Goal: Information Seeking & Learning: Understand process/instructions

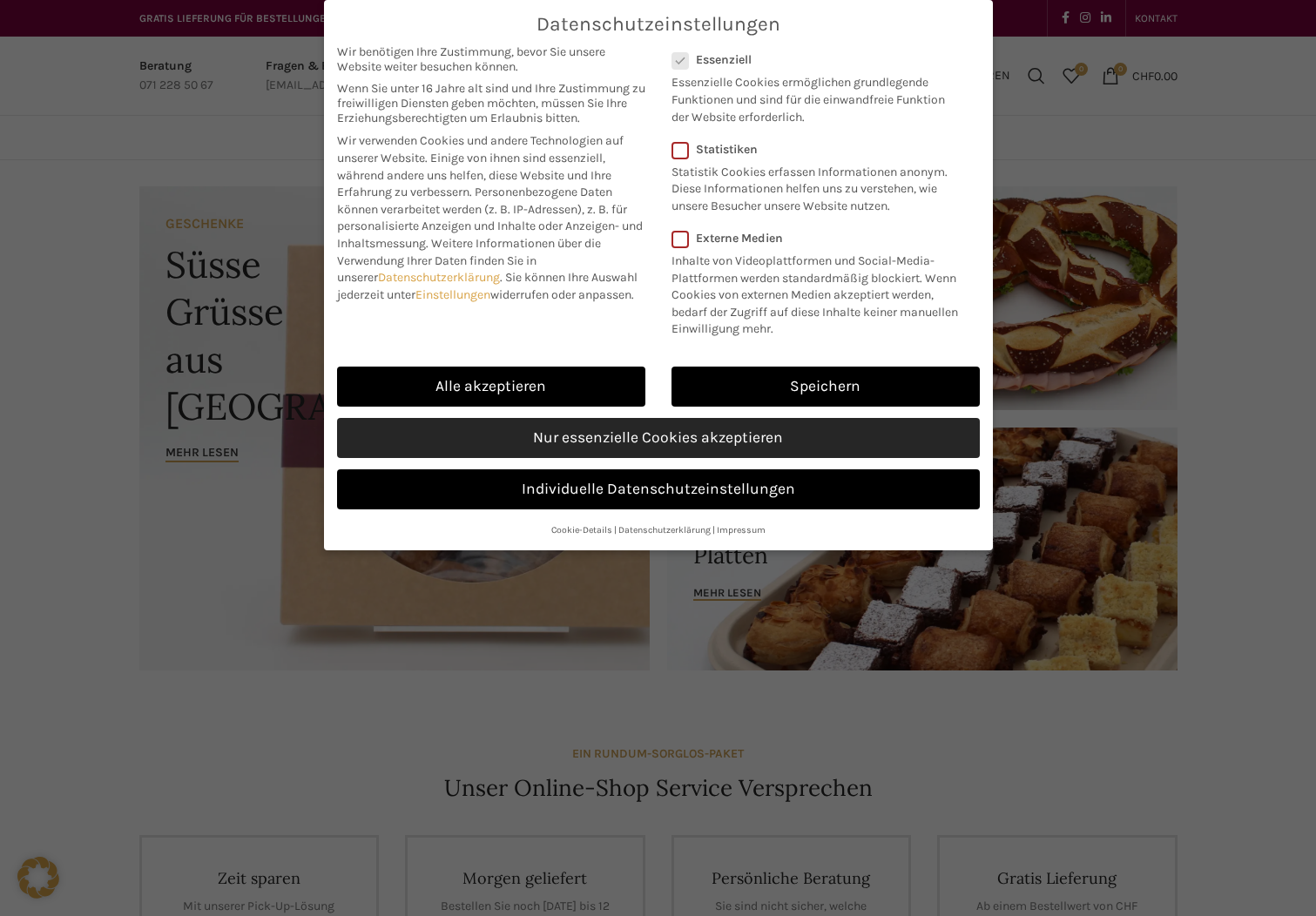
click at [608, 435] on link "Nur essenzielle Cookies akzeptieren" at bounding box center [658, 438] width 643 height 40
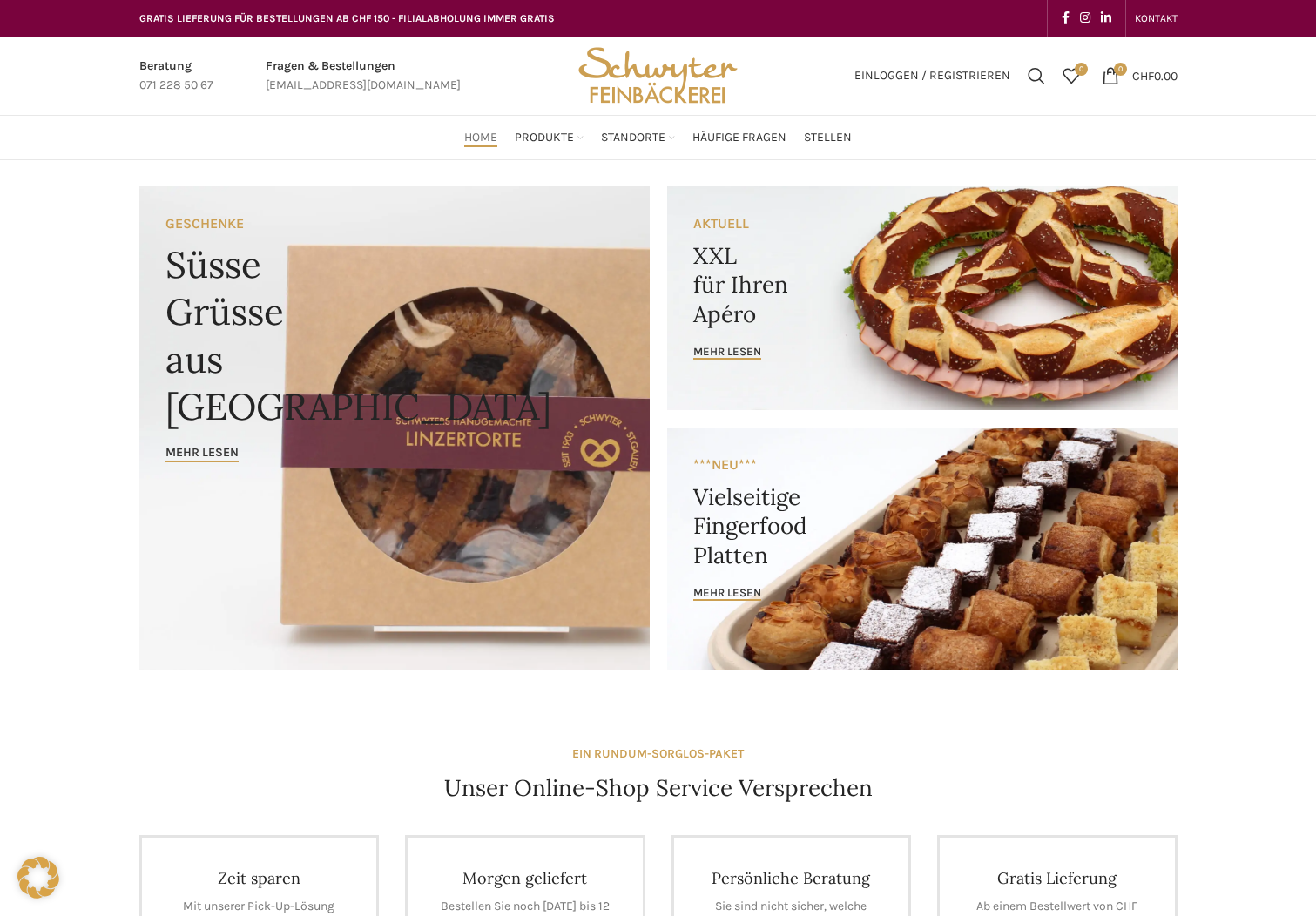
click at [820, 322] on link "Banner link" at bounding box center [922, 298] width 511 height 224
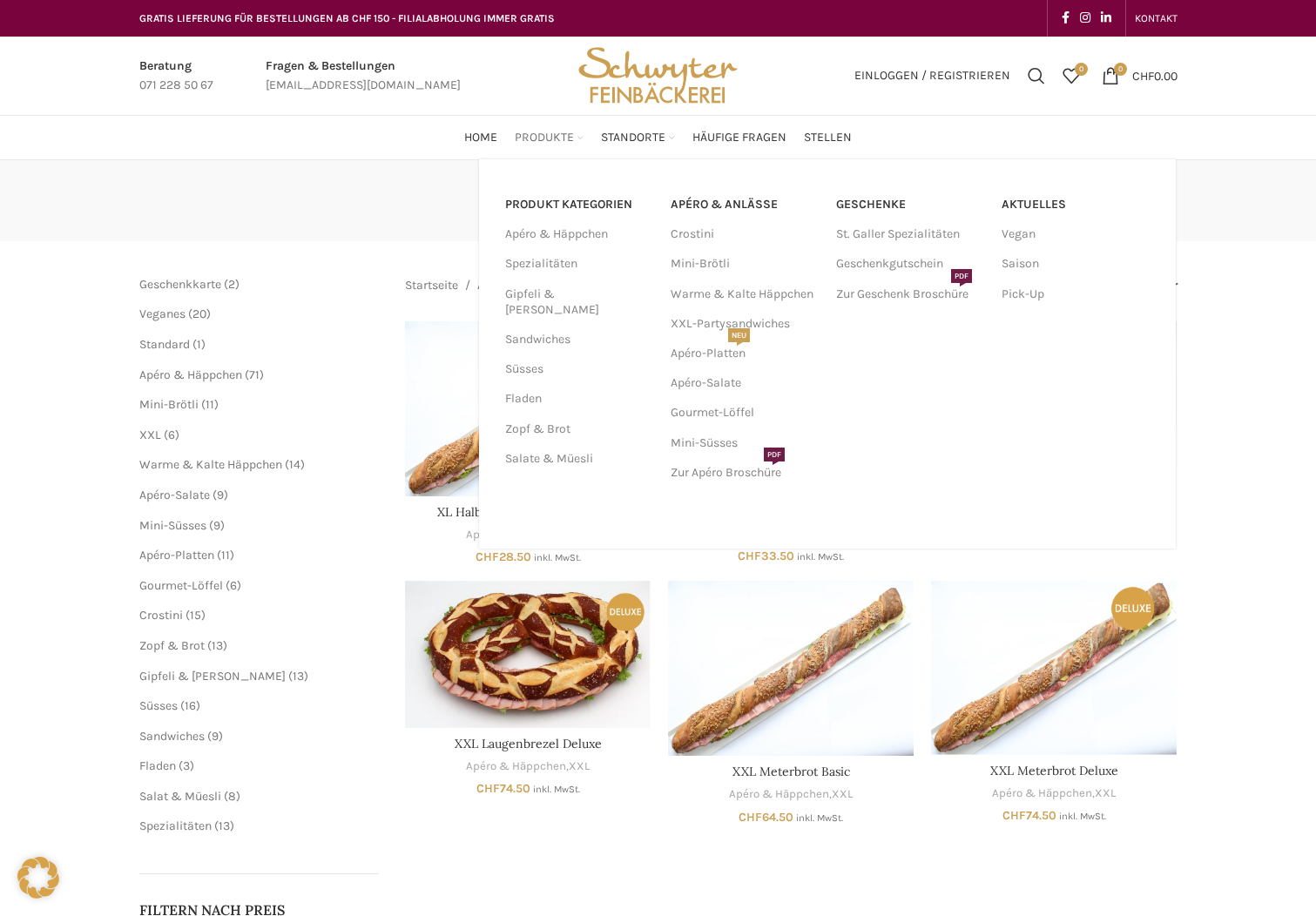
click at [537, 130] on span "Produkte" at bounding box center [543, 138] width 59 height 16
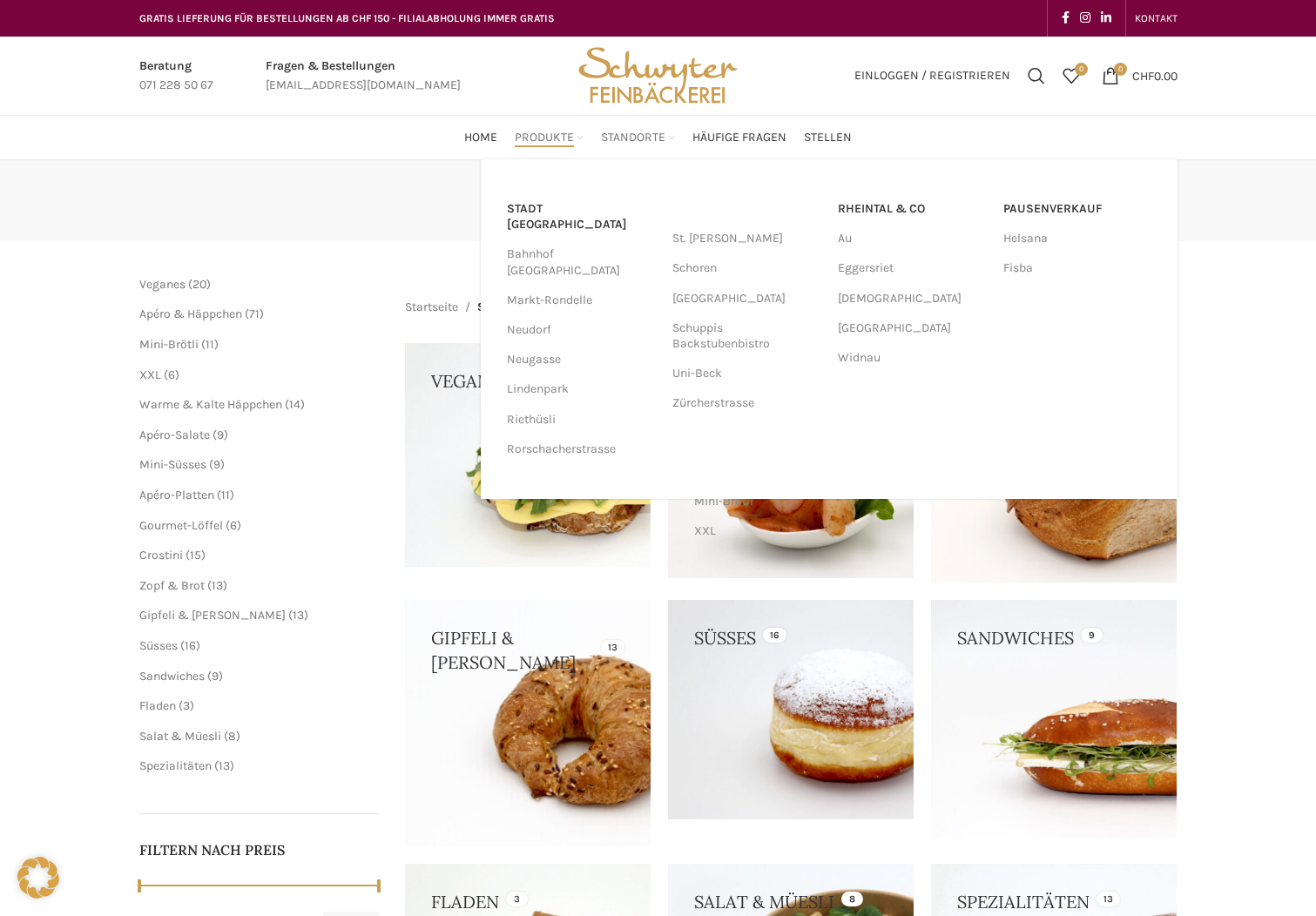
click at [627, 143] on span "Standorte" at bounding box center [633, 138] width 65 height 16
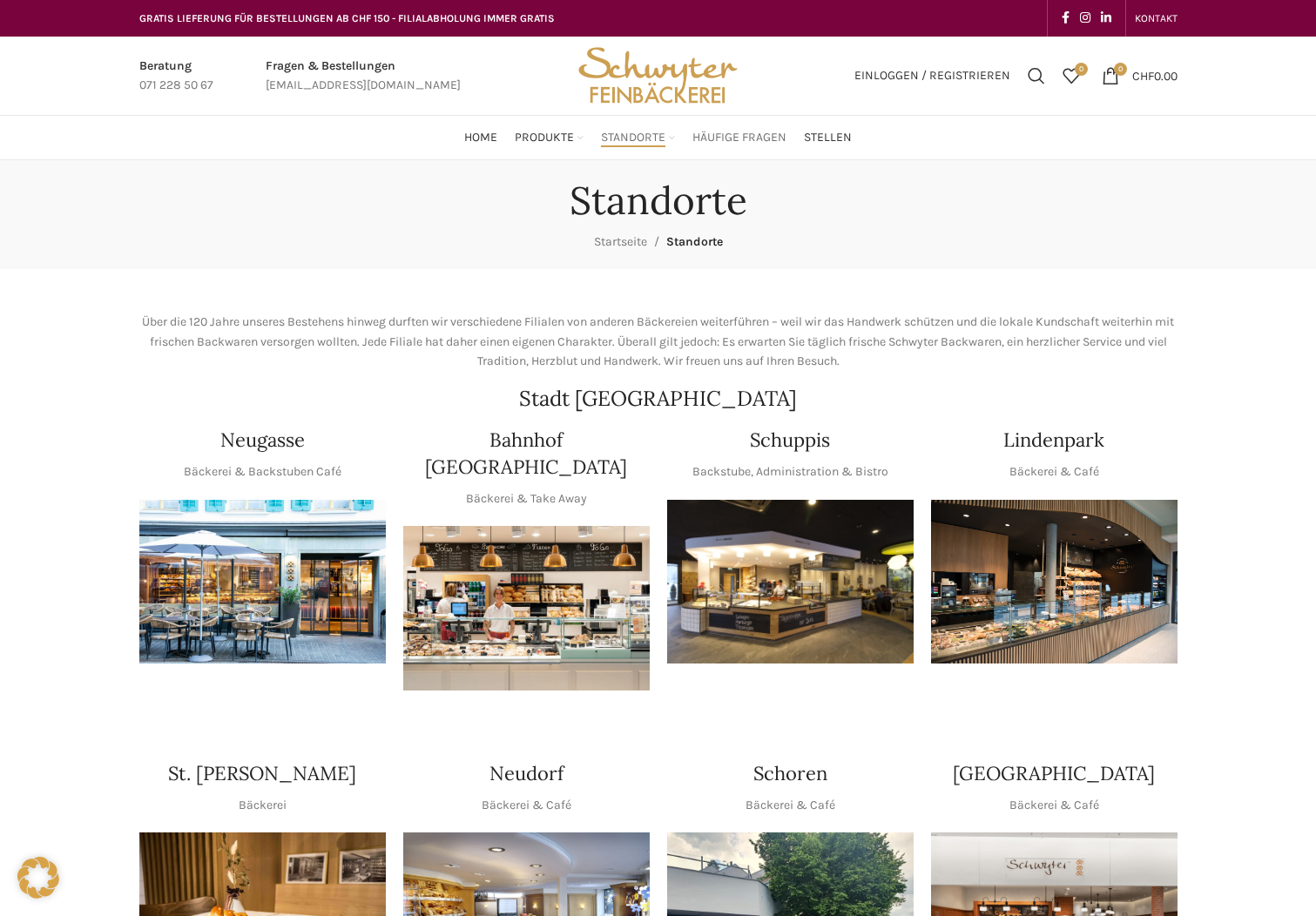
click at [715, 135] on span "Häufige Fragen" at bounding box center [739, 138] width 94 height 16
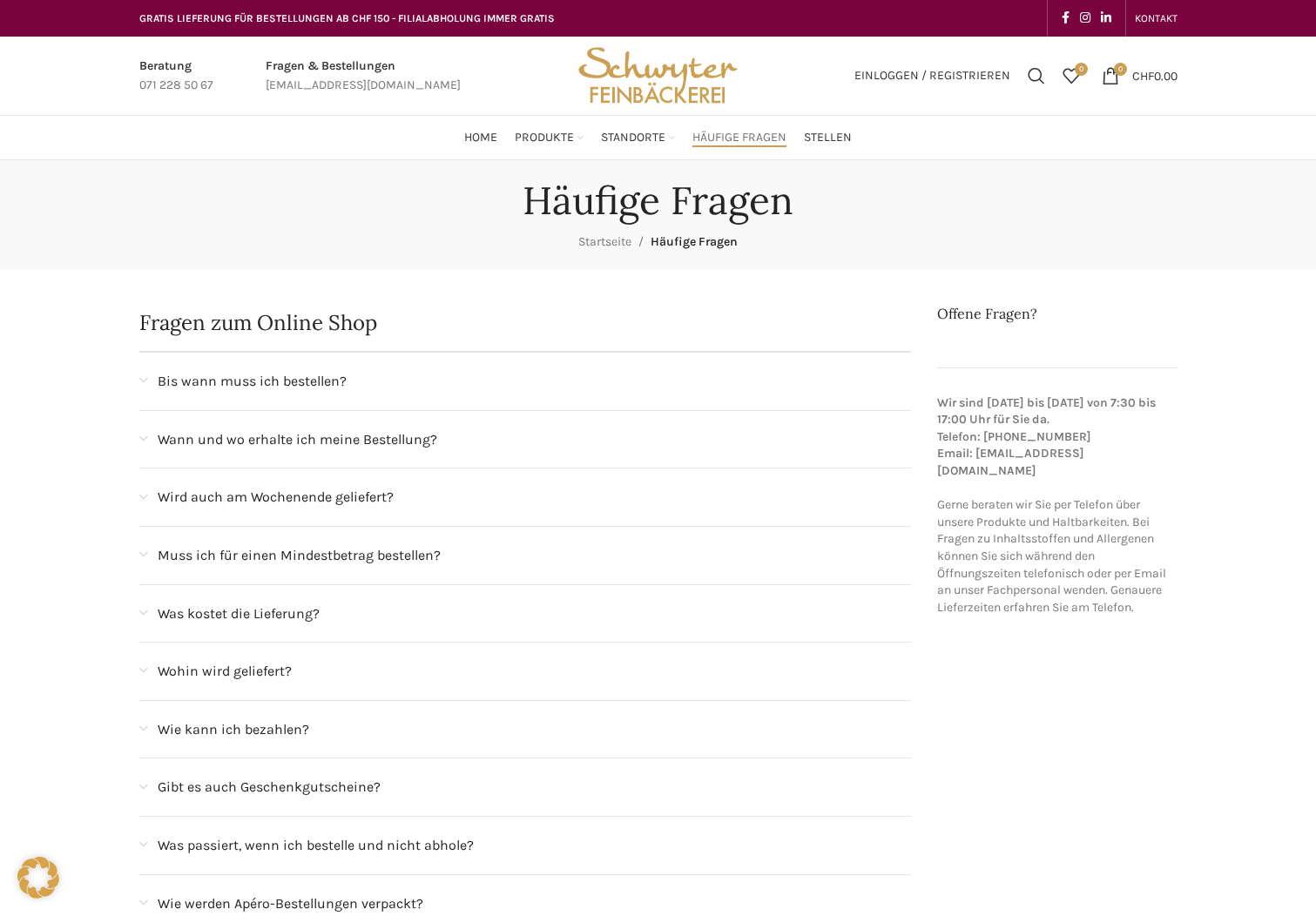
click at [615, 83] on img "Site logo" at bounding box center [658, 75] width 171 height 78
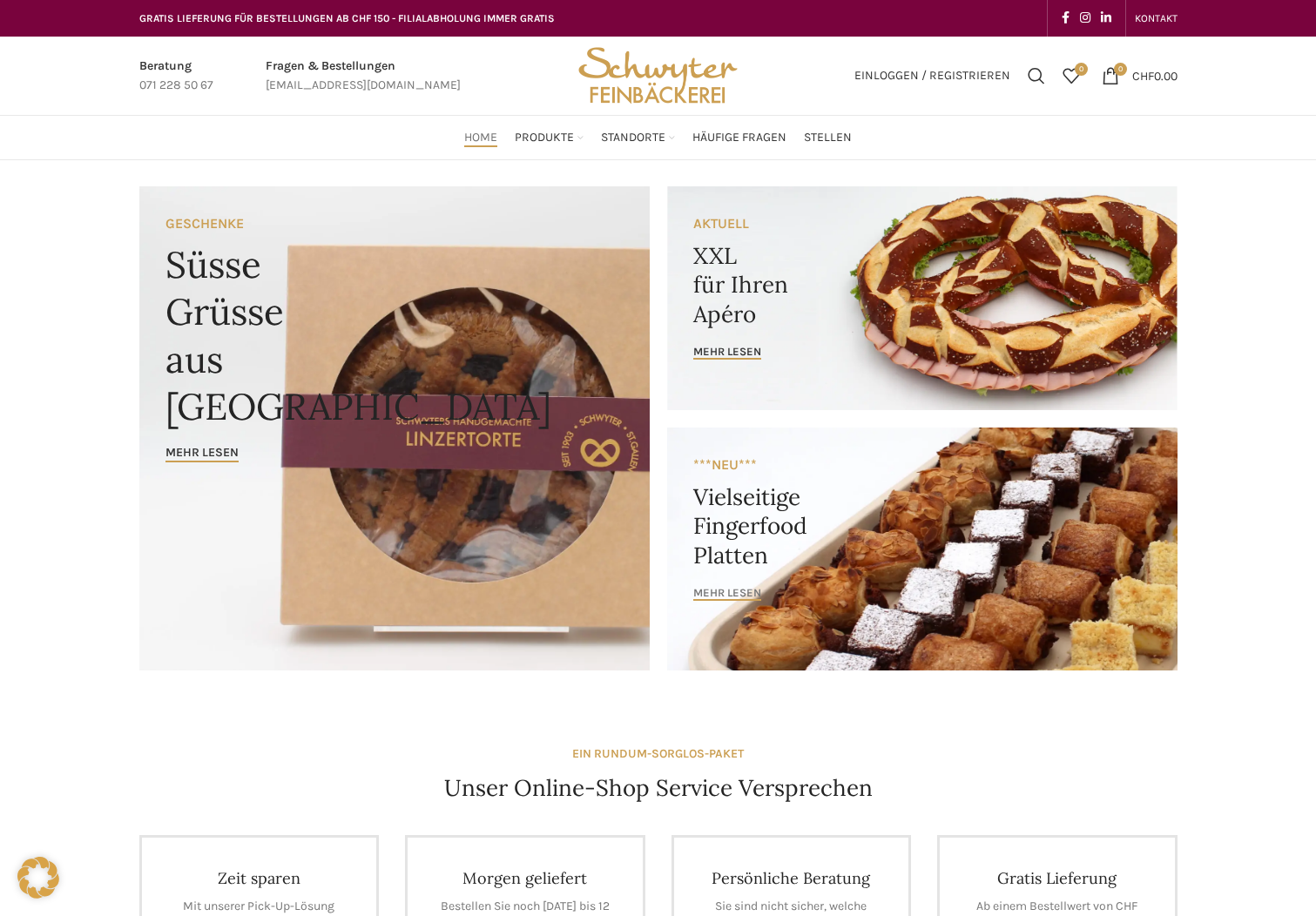
click at [715, 587] on span "mehr lesen" at bounding box center [727, 592] width 68 height 14
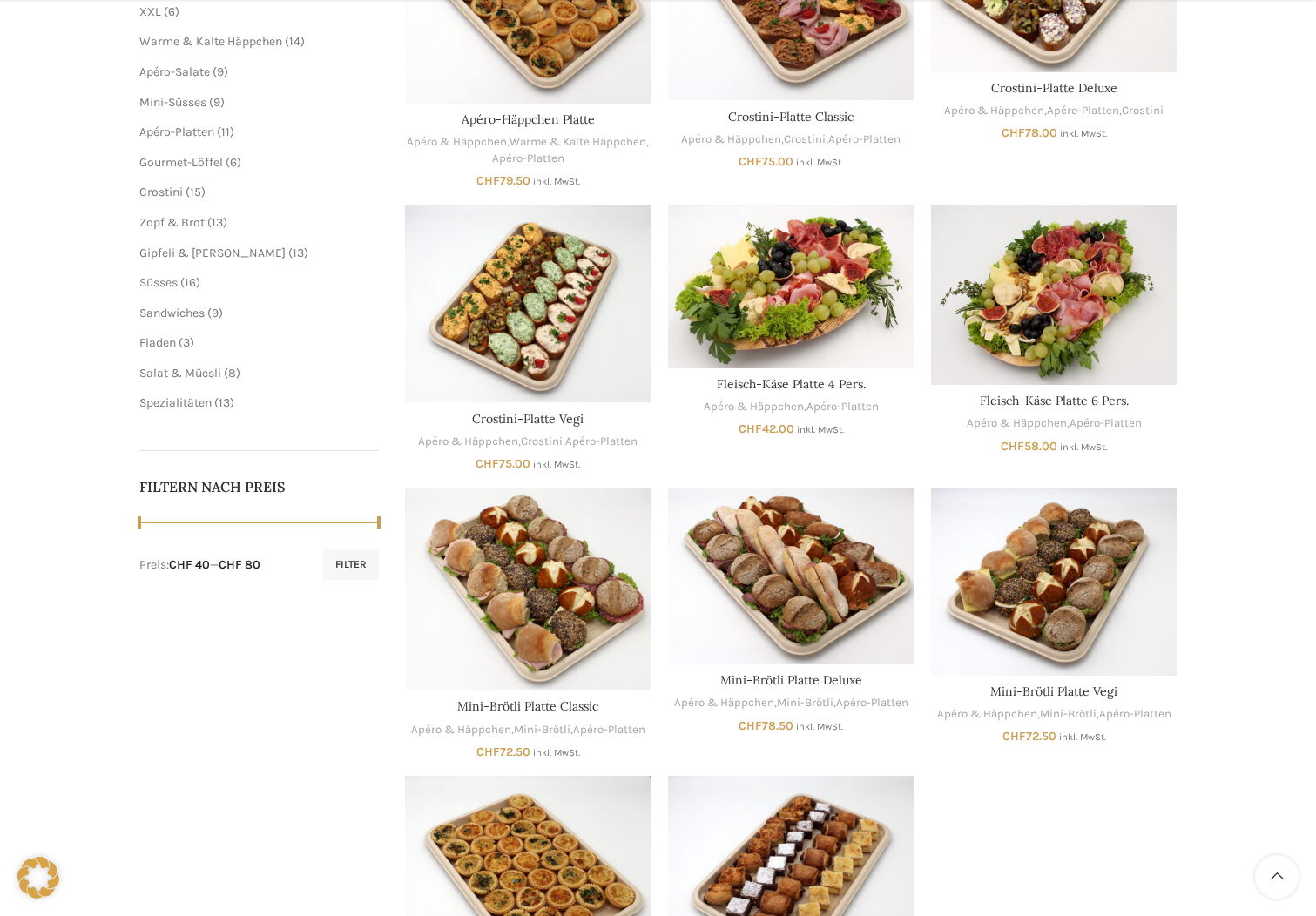
scroll to position [454, 0]
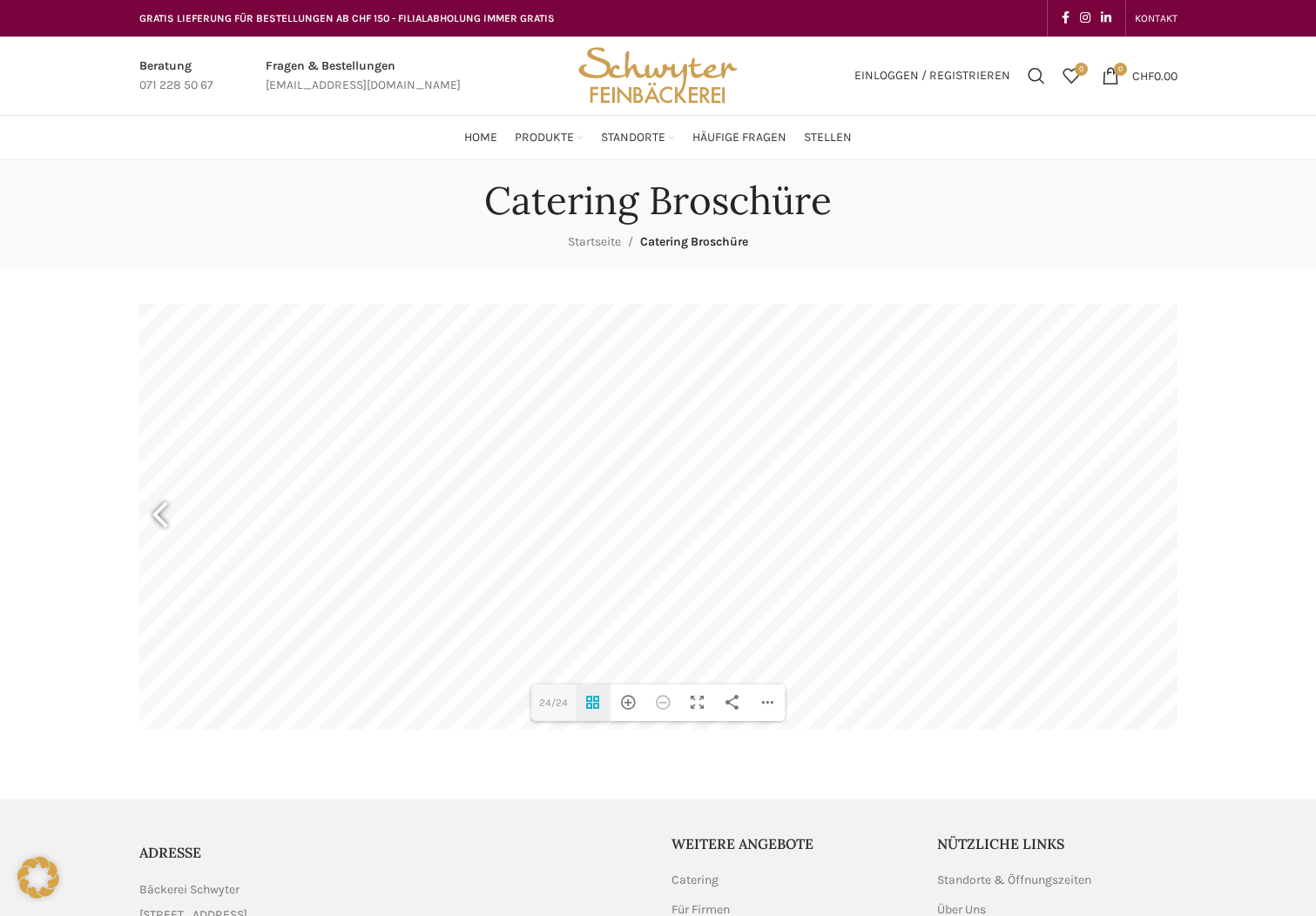
type input "22"
click at [615, 702] on div "Hereinzoomen" at bounding box center [628, 702] width 35 height 36
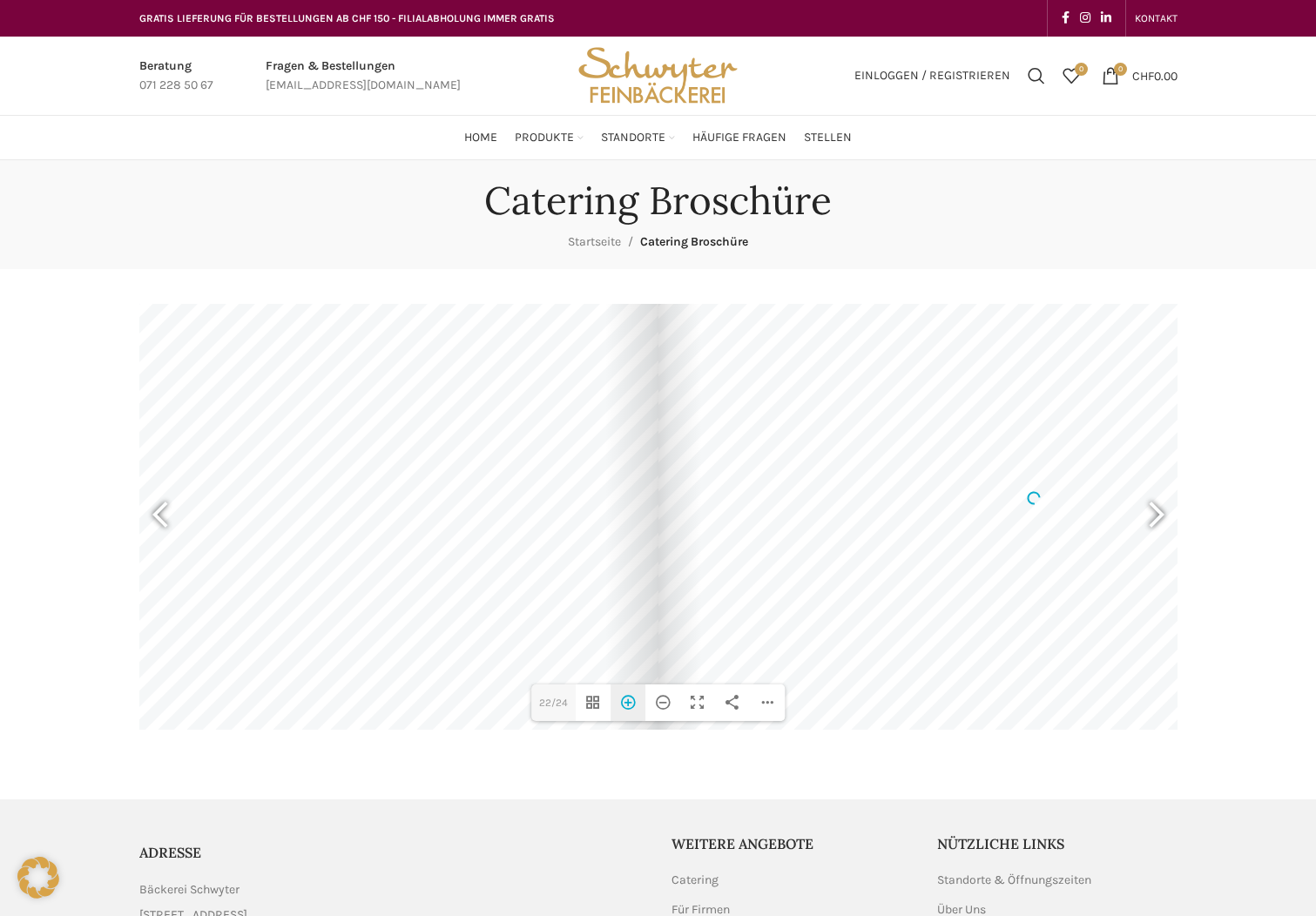
click at [625, 702] on div "Hereinzoomen" at bounding box center [628, 702] width 35 height 36
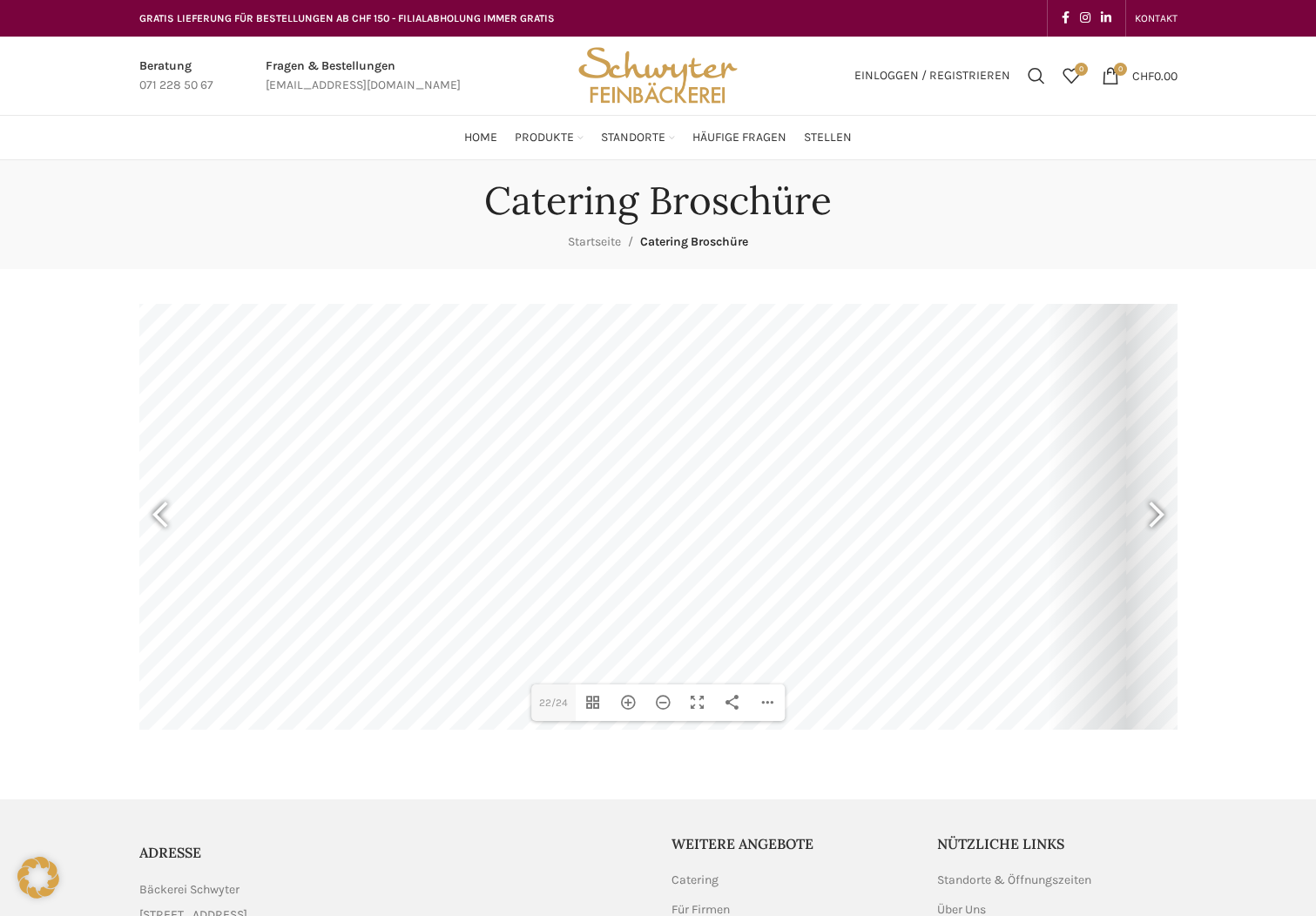
drag, startPoint x: 493, startPoint y: 599, endPoint x: 966, endPoint y: 474, distance: 489.2
click at [987, 447] on div at bounding box center [562, 341] width 1126 height 797
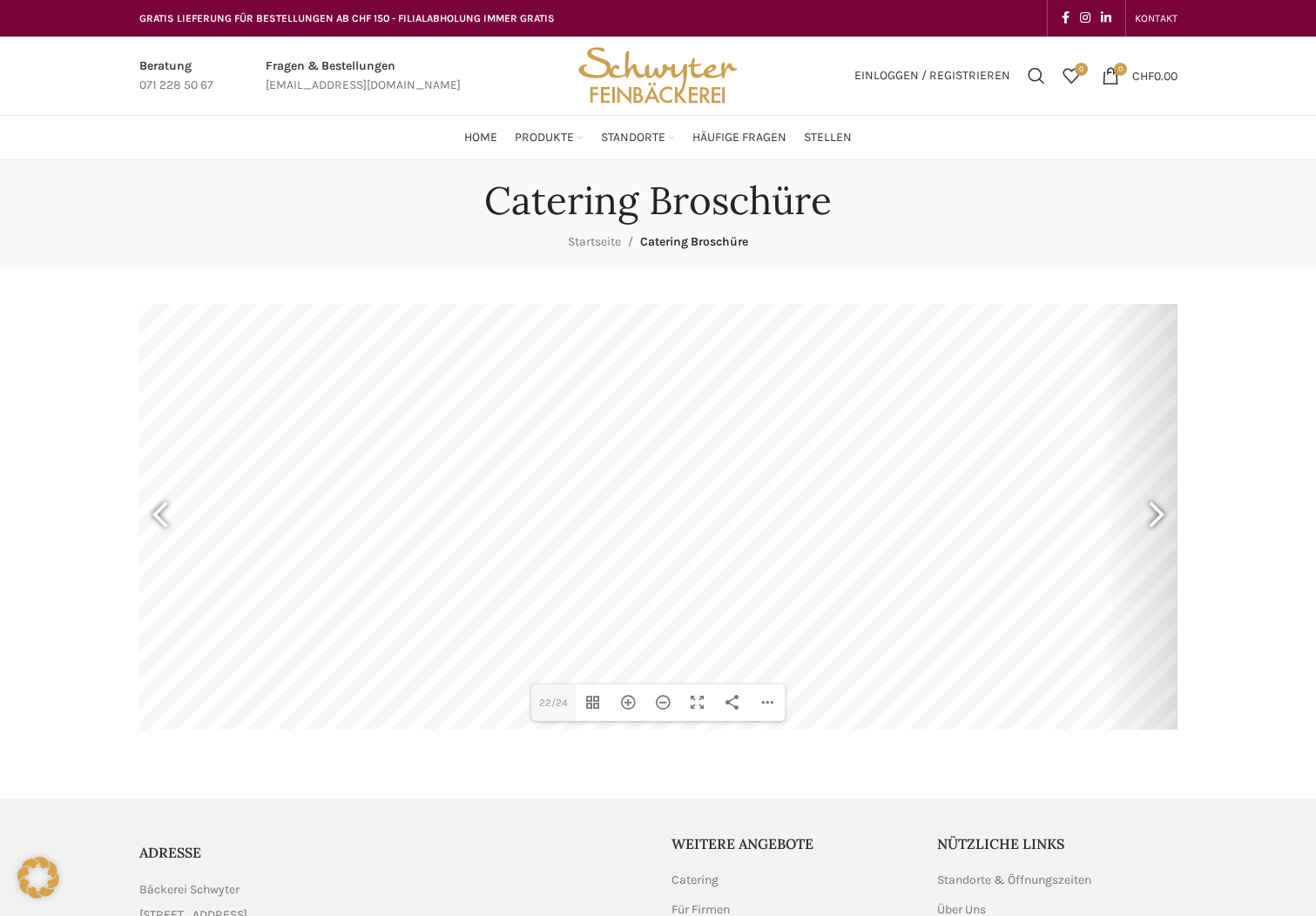
drag, startPoint x: 459, startPoint y: 581, endPoint x: 690, endPoint y: 579, distance: 231.0
click at [690, 579] on div at bounding box center [616, 344] width 1126 height 797
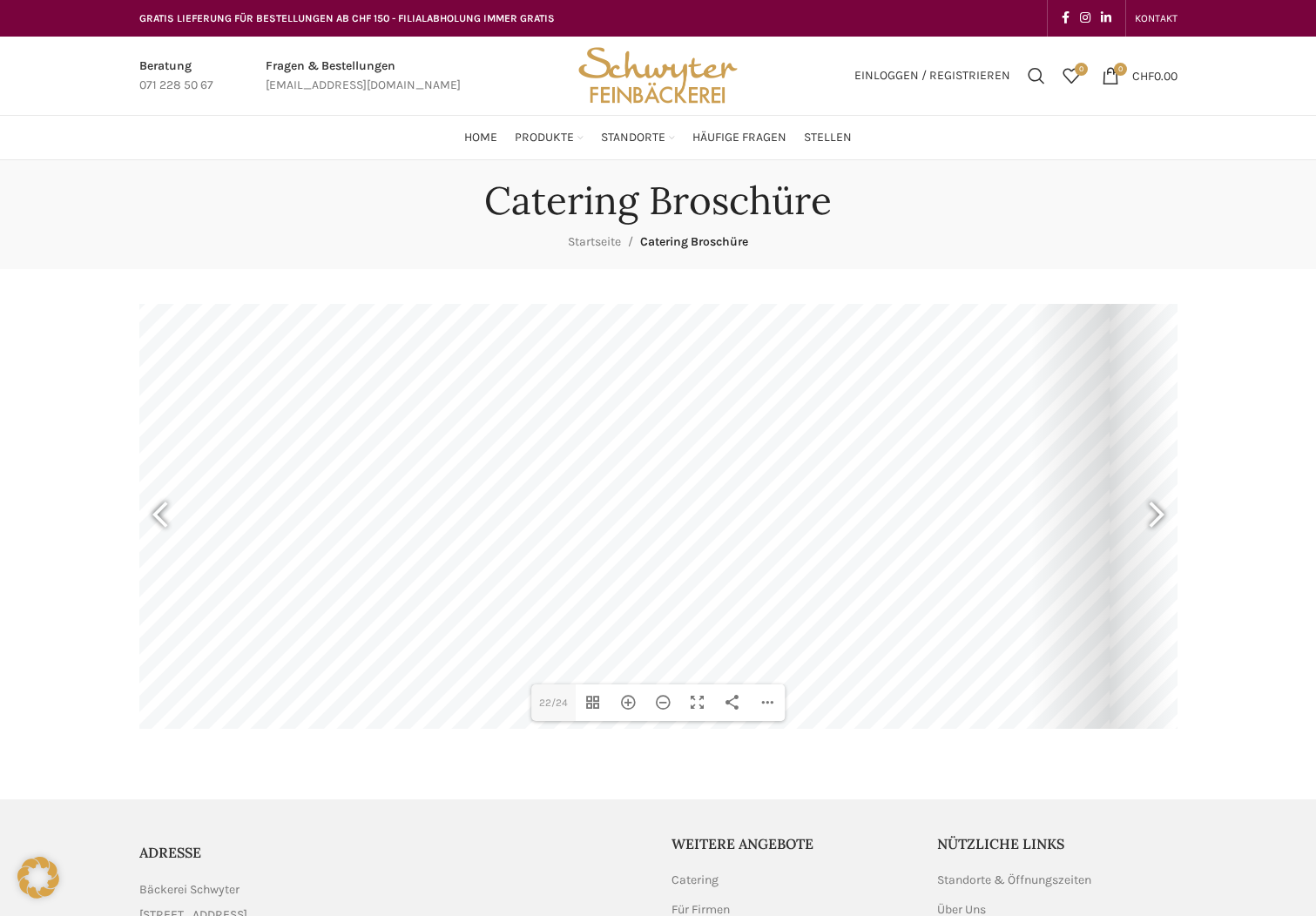
drag, startPoint x: 926, startPoint y: 602, endPoint x: 855, endPoint y: 589, distance: 72.2
click at [855, 589] on div at bounding box center [546, 330] width 1126 height 797
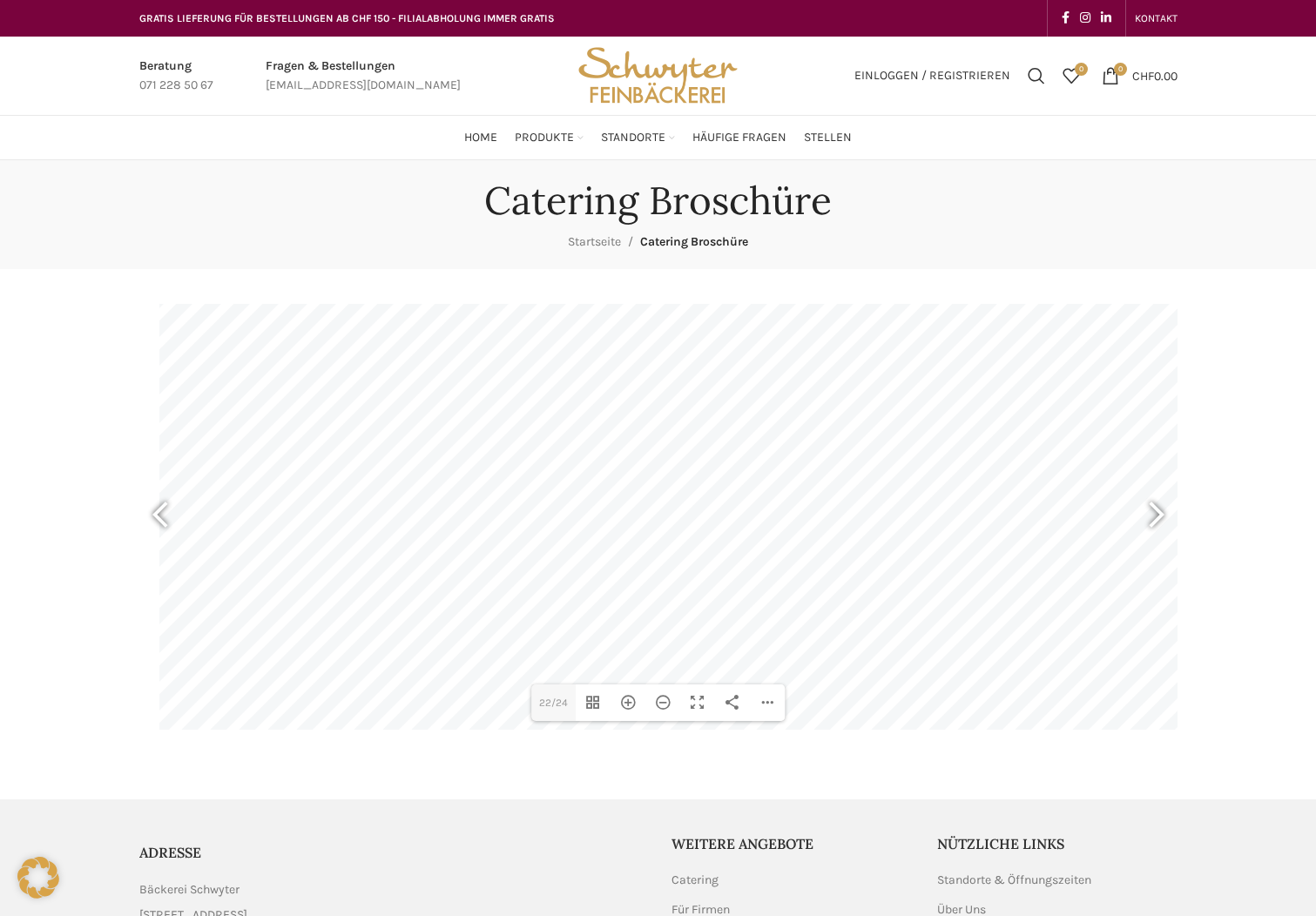
drag, startPoint x: 662, startPoint y: 586, endPoint x: 877, endPoint y: 600, distance: 215.5
click at [877, 600] on div at bounding box center [722, 346] width 1126 height 797
